Goal: Task Accomplishment & Management: Use online tool/utility

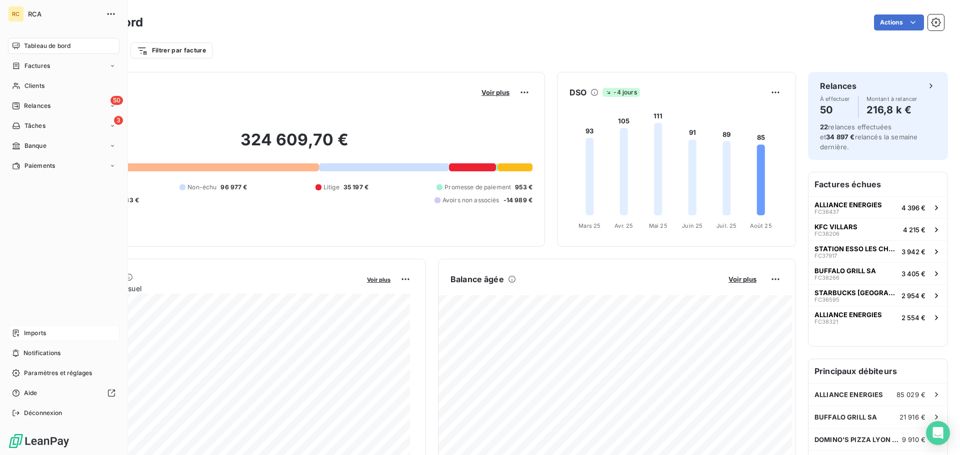
click at [35, 335] on span "Imports" at bounding box center [35, 333] width 22 height 9
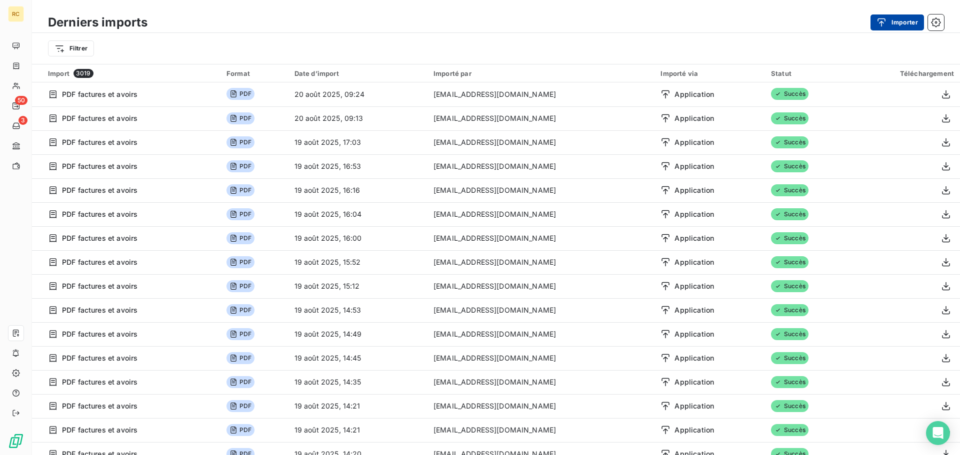
click at [907, 25] on button "Importer" at bounding box center [896, 22] width 53 height 16
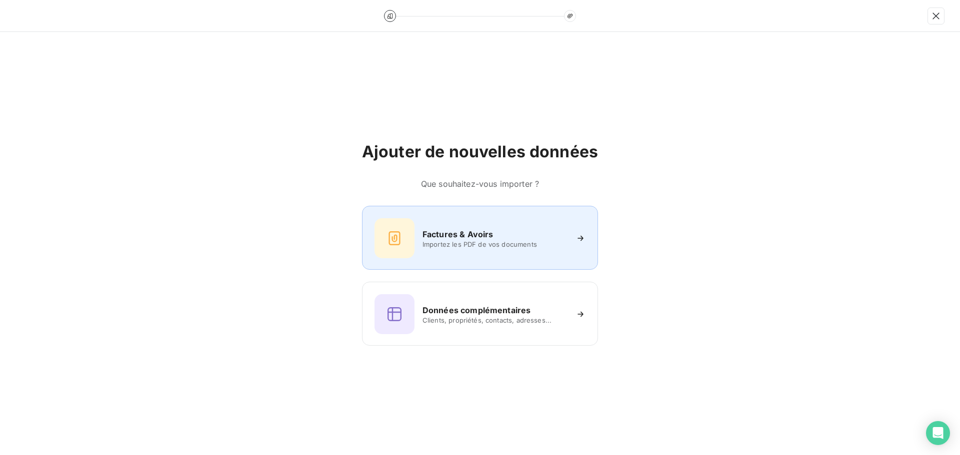
click at [461, 219] on div "Factures & Avoirs Importez les PDF de vos documents" at bounding box center [479, 238] width 211 height 40
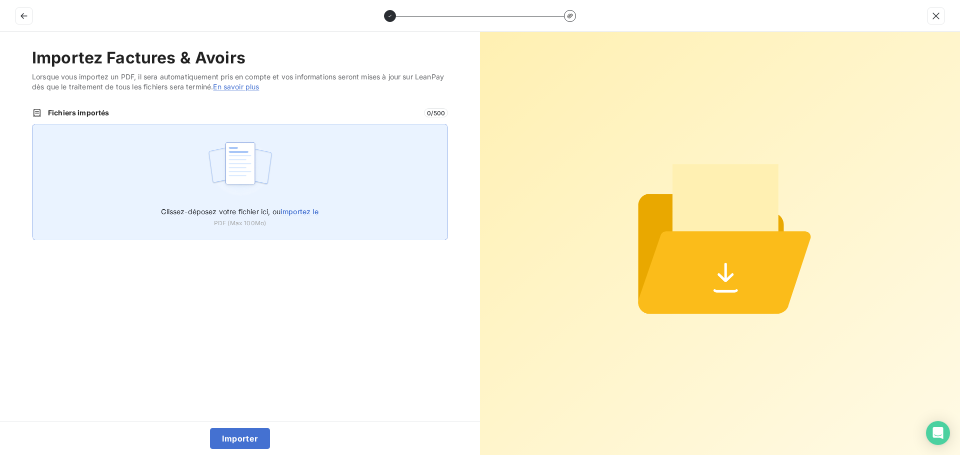
click at [300, 188] on div "Glissez-déposez votre fichier ici, ou importez le PDF (Max 100Mo)" at bounding box center [240, 182] width 416 height 116
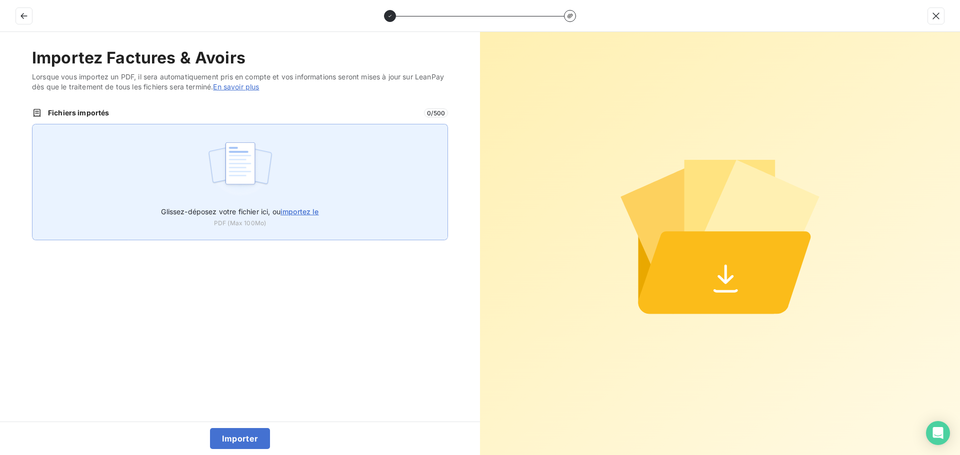
type input "C:\fakepath\FC38584.pdf"
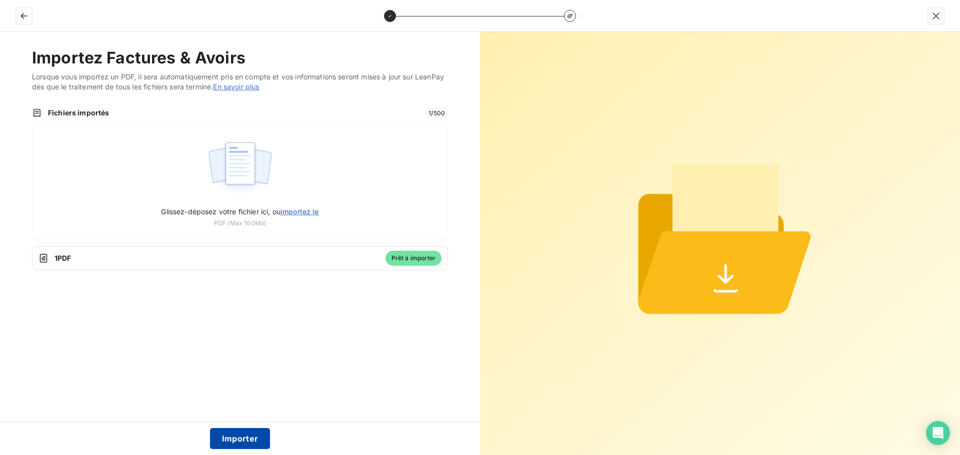
click at [243, 440] on button "Importer" at bounding box center [240, 438] width 60 height 21
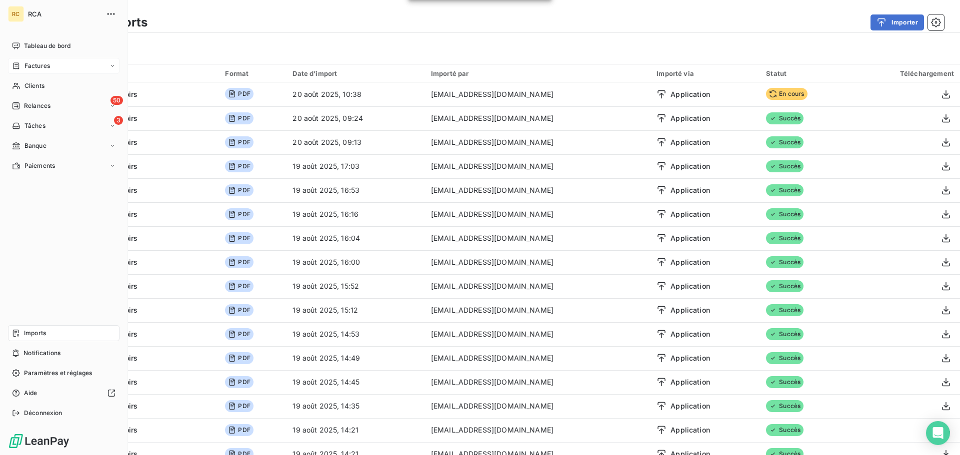
click at [24, 64] on span "Factures" at bounding box center [36, 65] width 25 height 9
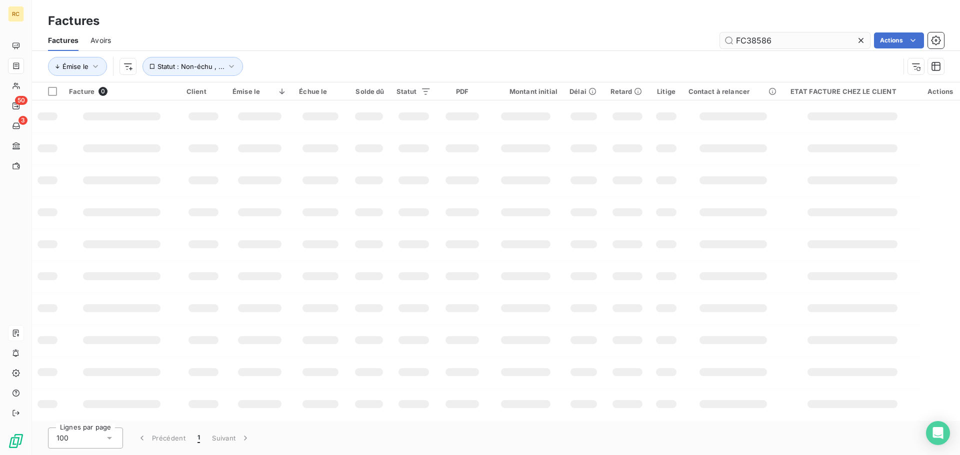
click at [788, 43] on input "FC38586" at bounding box center [795, 40] width 150 height 16
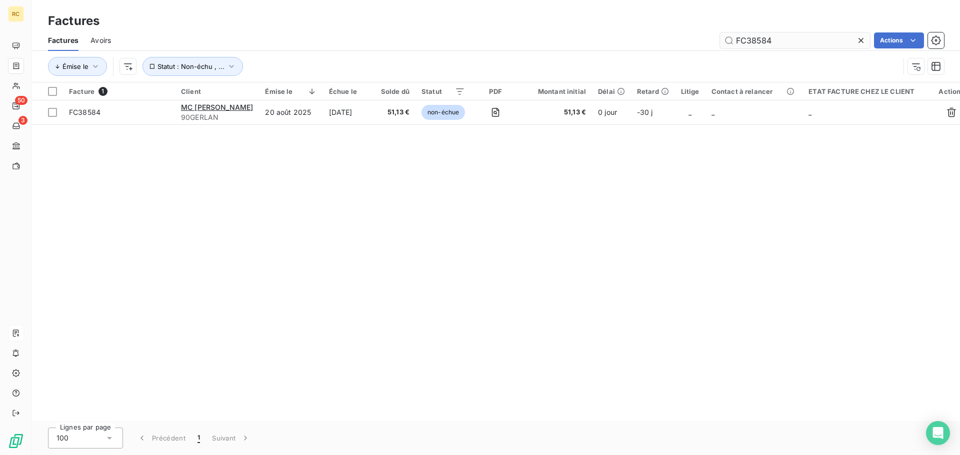
type input "FC38584"
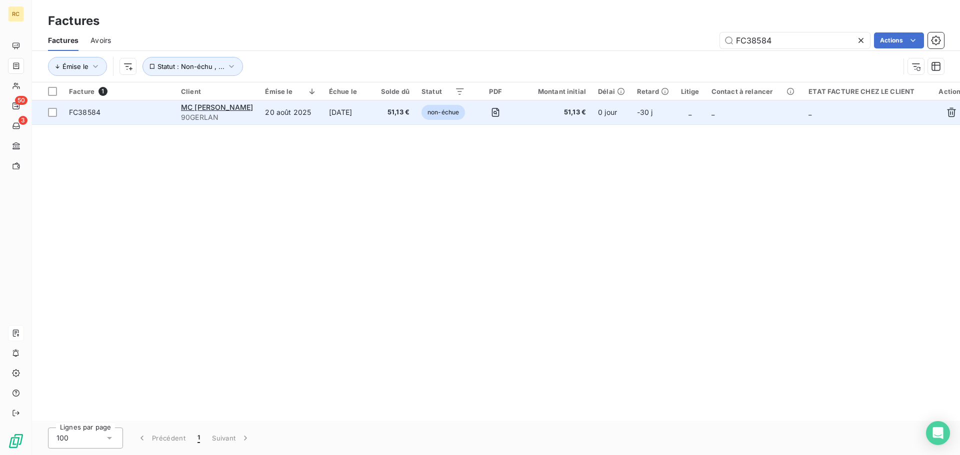
click at [90, 116] on div "FC38584" at bounding box center [84, 112] width 31 height 10
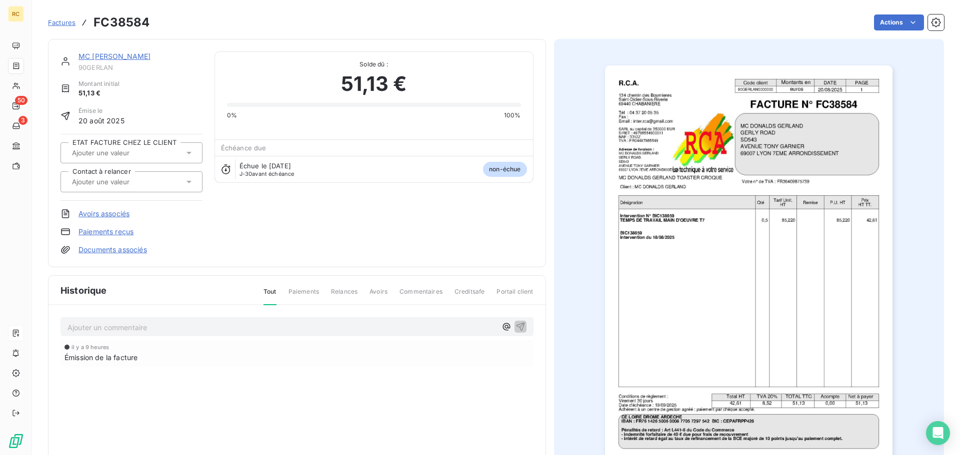
click at [109, 252] on link "Documents associés" at bounding box center [112, 250] width 68 height 10
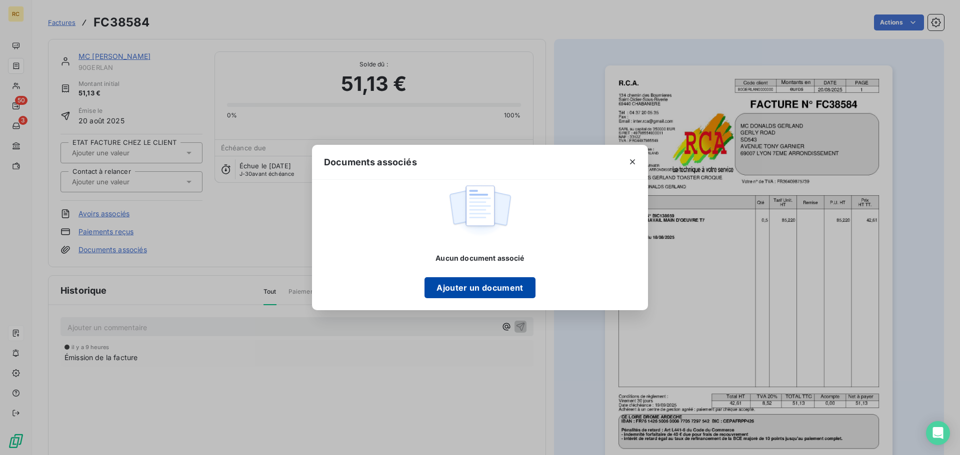
click at [480, 289] on button "Ajouter un document" at bounding box center [479, 287] width 110 height 21
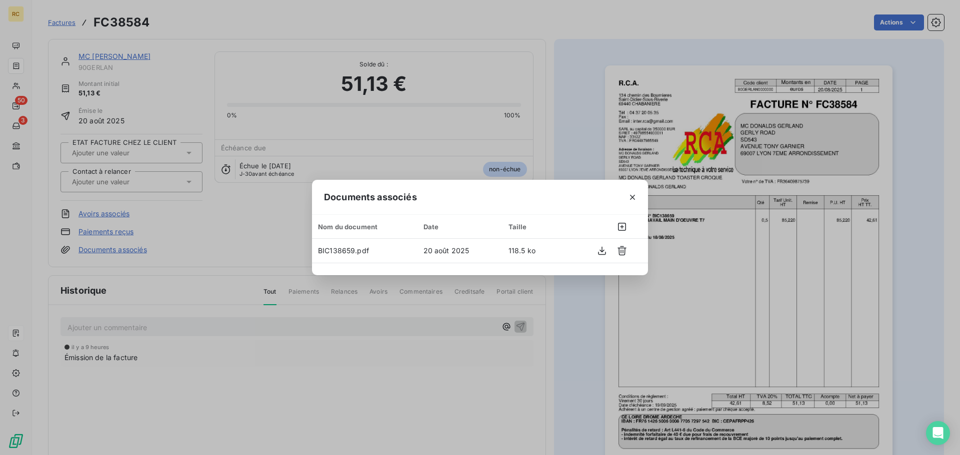
click at [632, 196] on icon "button" at bounding box center [632, 197] width 10 height 10
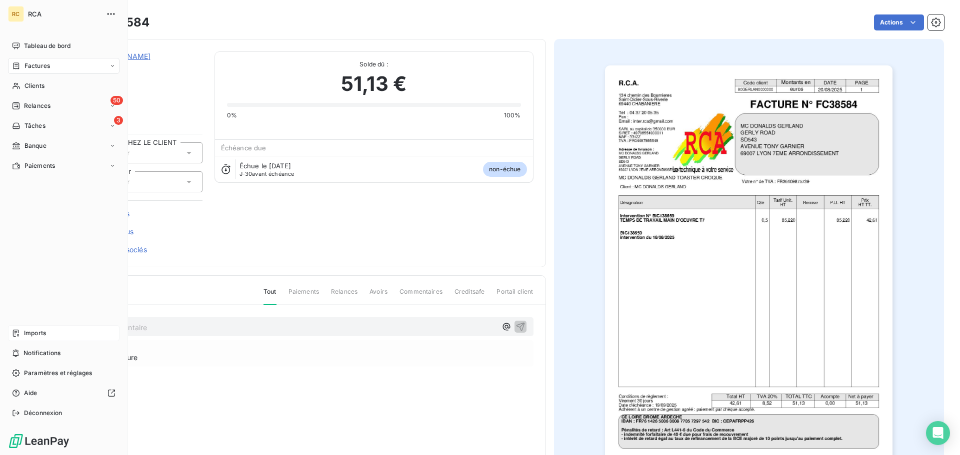
click at [25, 335] on span "Imports" at bounding box center [35, 333] width 22 height 9
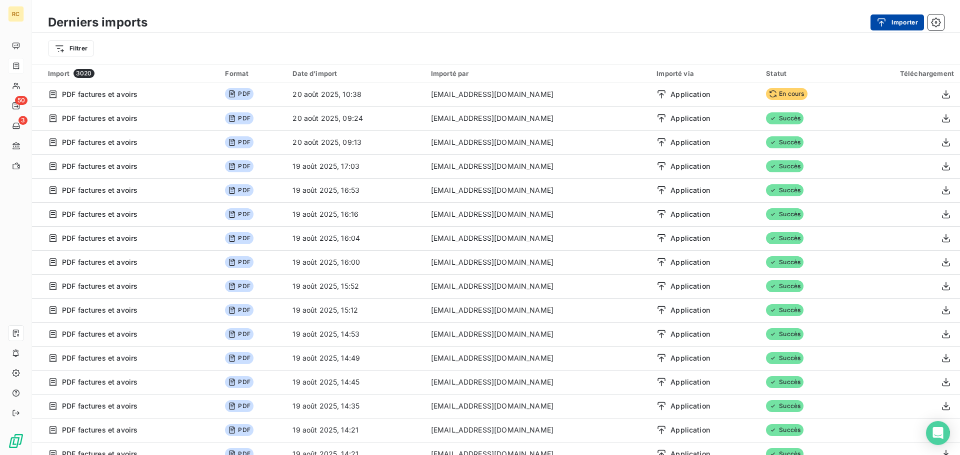
click at [907, 18] on button "Importer" at bounding box center [896, 22] width 53 height 16
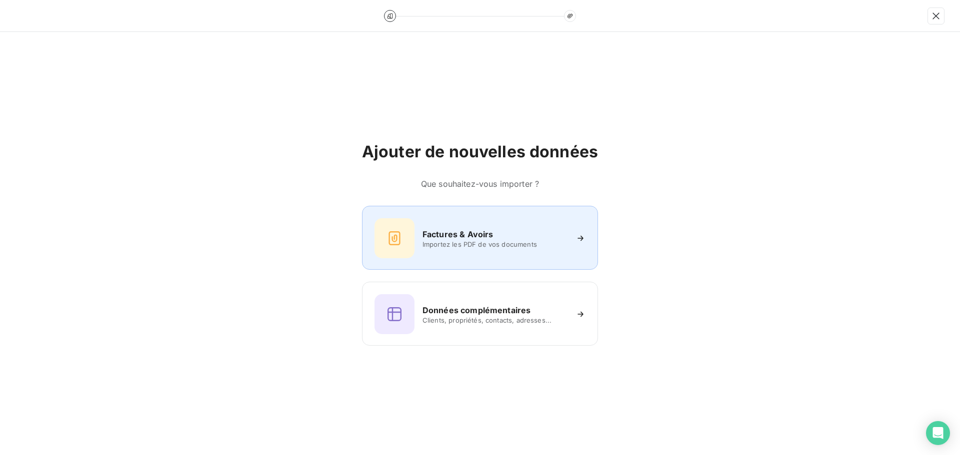
click at [475, 228] on h6 "Factures & Avoirs" at bounding box center [457, 234] width 71 height 12
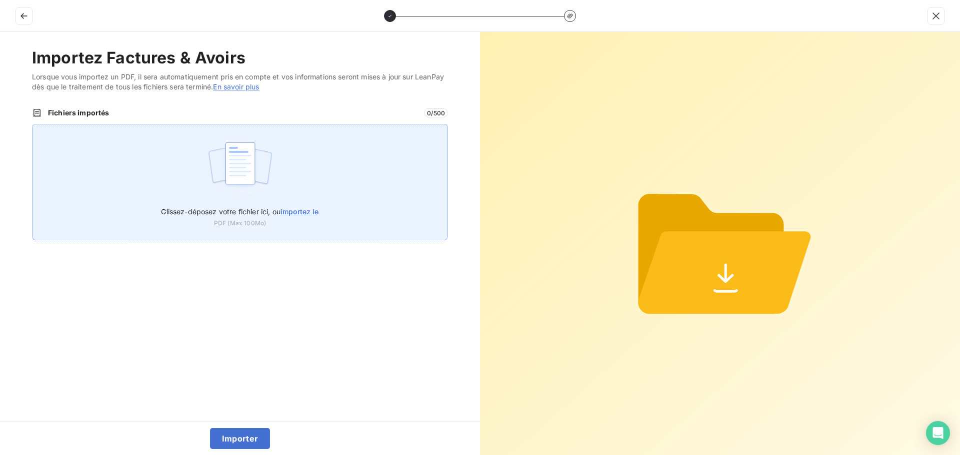
click at [155, 193] on div "Glissez-déposez votre fichier ici, ou importez le PDF (Max 100Mo)" at bounding box center [240, 182] width 416 height 116
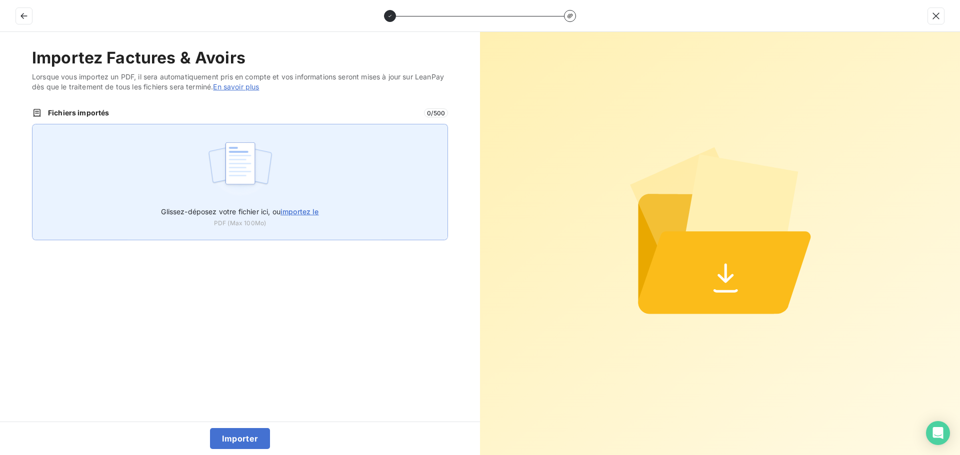
type input "C:\fakepath\FC38585.pdf"
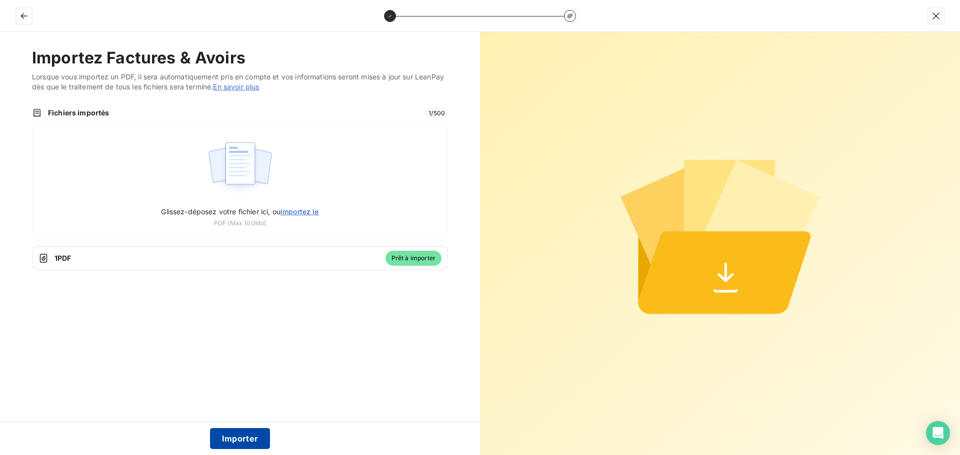
click at [232, 444] on button "Importer" at bounding box center [240, 438] width 60 height 21
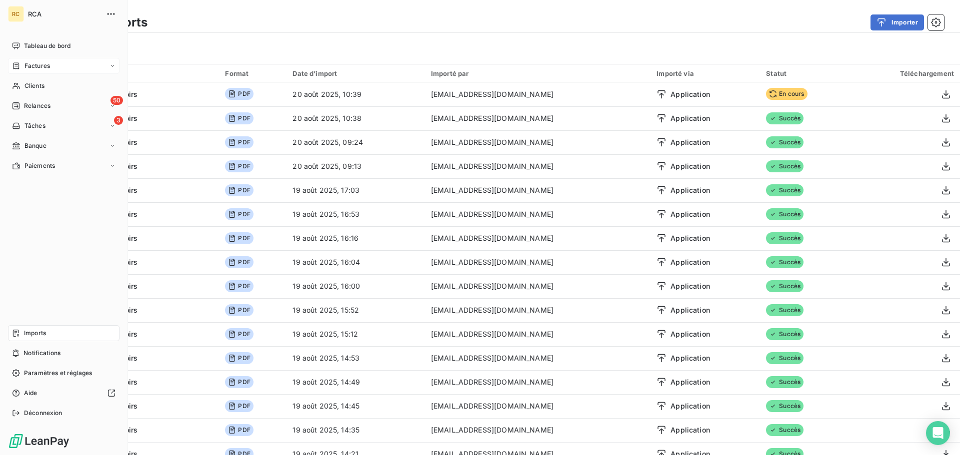
click at [43, 68] on span "Factures" at bounding box center [36, 65] width 25 height 9
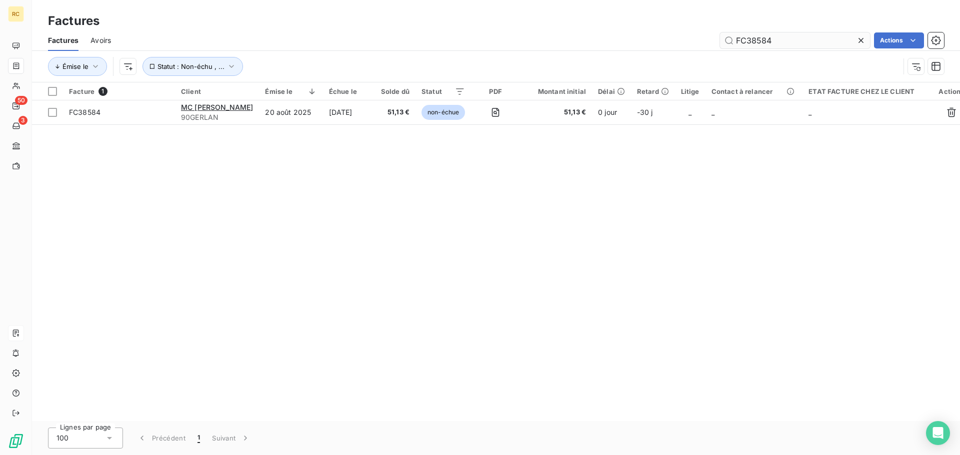
click at [785, 36] on input "FC38584" at bounding box center [795, 40] width 150 height 16
type input "FC38585"
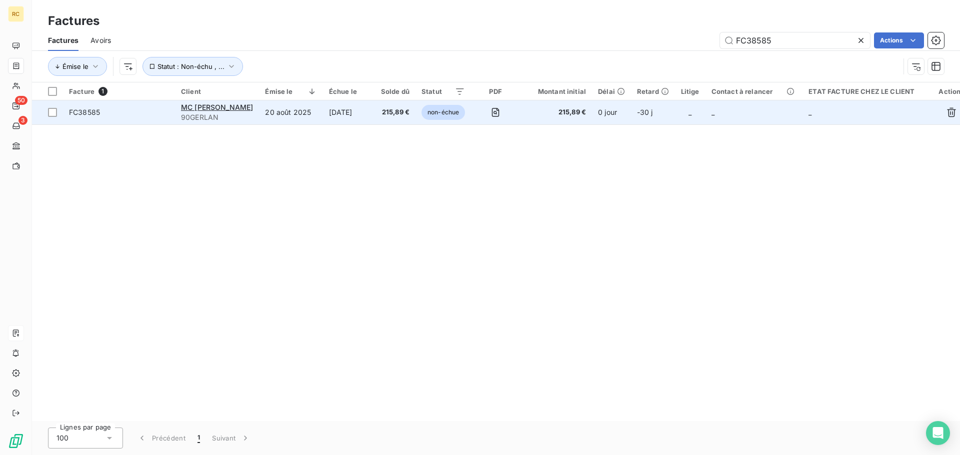
click at [96, 113] on span "FC38585" at bounding box center [84, 112] width 31 height 8
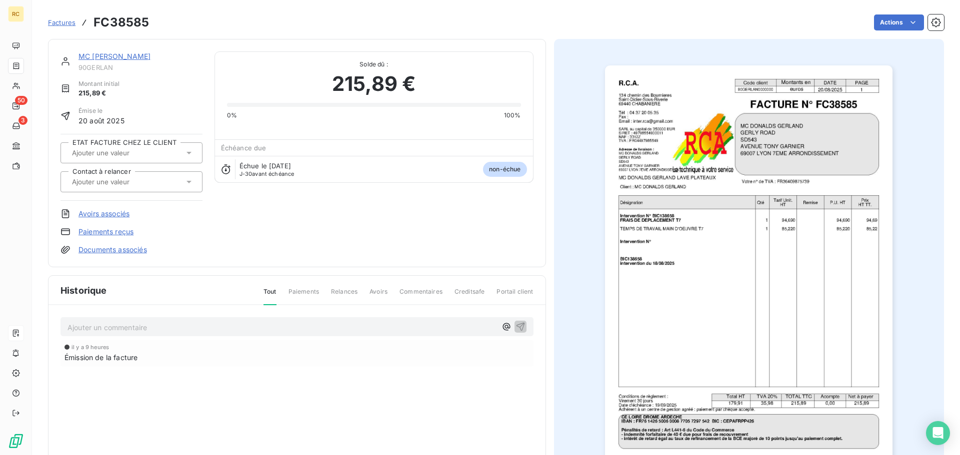
click at [115, 250] on link "Documents associés" at bounding box center [112, 250] width 68 height 10
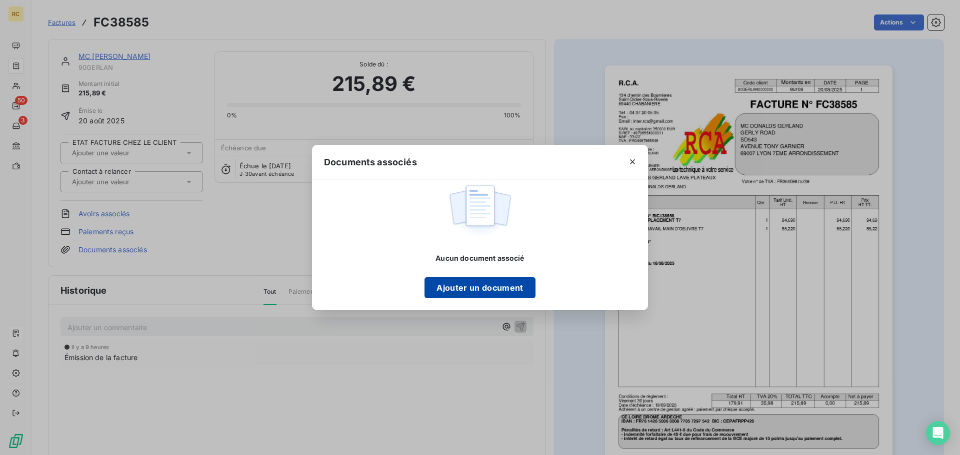
click at [469, 289] on button "Ajouter un document" at bounding box center [479, 287] width 110 height 21
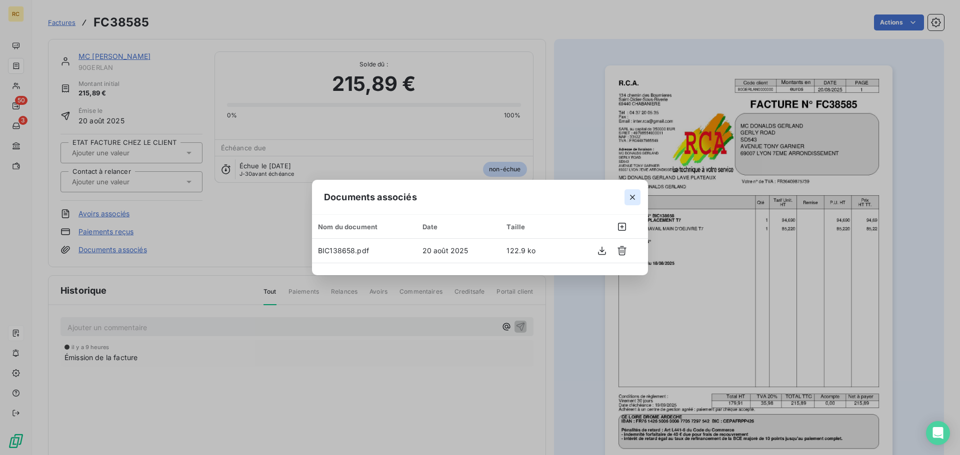
click at [633, 196] on icon "button" at bounding box center [632, 197] width 5 height 5
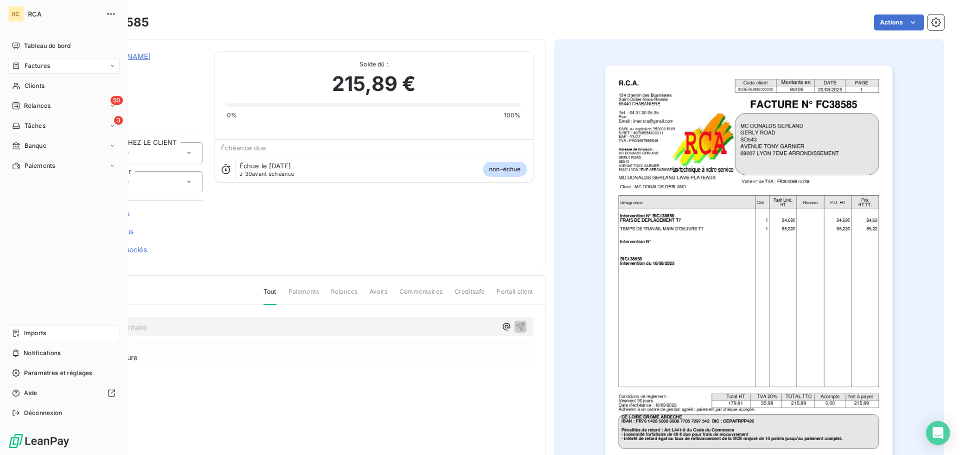
click at [34, 333] on span "Imports" at bounding box center [35, 333] width 22 height 9
